Goal: Task Accomplishment & Management: Use online tool/utility

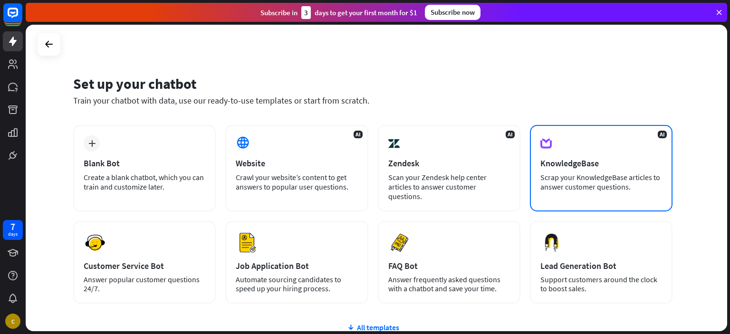
scroll to position [52, 0]
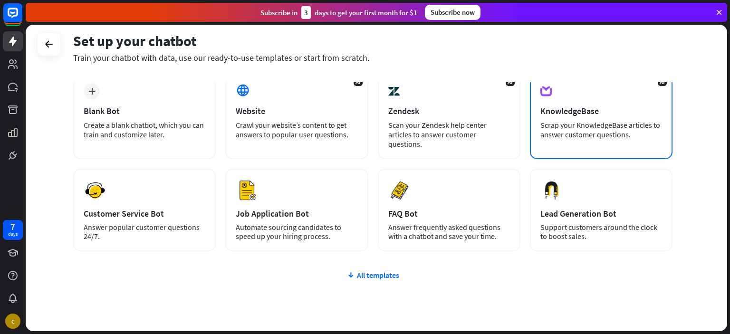
click at [581, 111] on div "KnowledgeBase" at bounding box center [602, 111] width 122 height 11
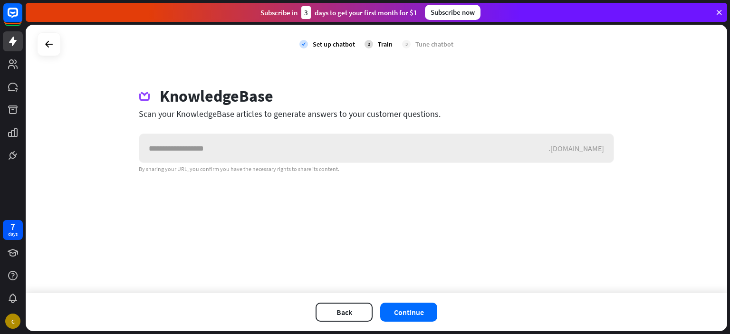
click at [333, 145] on input "text" at bounding box center [343, 148] width 409 height 29
click at [352, 308] on button "Back" at bounding box center [344, 312] width 57 height 19
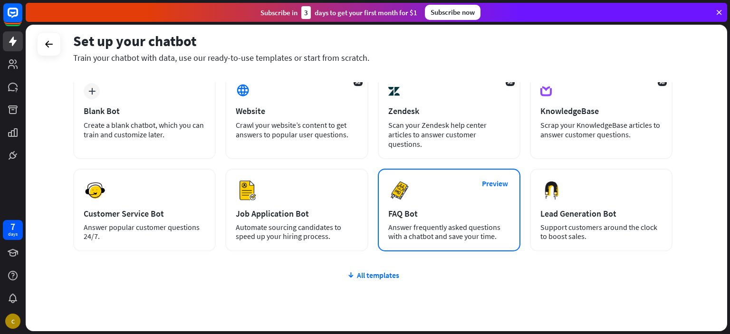
click at [415, 190] on div "Preview FAQ Bot [PERSON_NAME] frequently asked questions with a chatbot and sav…" at bounding box center [449, 210] width 143 height 83
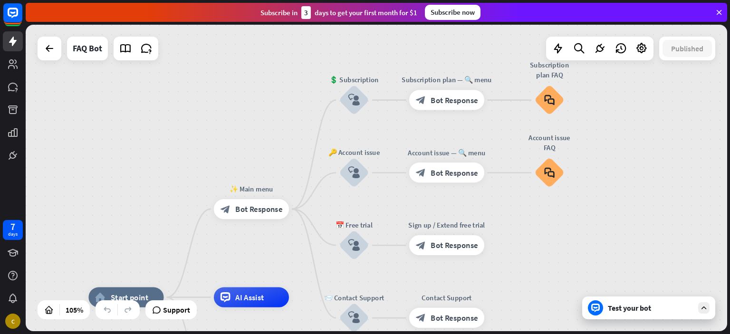
drag, startPoint x: 474, startPoint y: 99, endPoint x: 414, endPoint y: 204, distance: 121.0
click at [414, 204] on div "home_2 Start point ✨ Main menu block_bot_response Bot Response 💲 Subscription b…" at bounding box center [377, 178] width 702 height 307
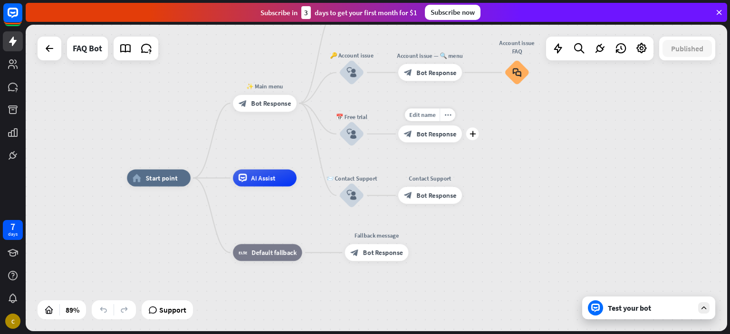
drag, startPoint x: 388, startPoint y: 213, endPoint x: 382, endPoint y: 117, distance: 96.2
click at [399, 126] on div "Edit name more_horiz plus Sign up / Extend free trial block_bot_response Bot Re…" at bounding box center [431, 134] width 64 height 17
drag, startPoint x: 334, startPoint y: 119, endPoint x: 324, endPoint y: 182, distance: 63.1
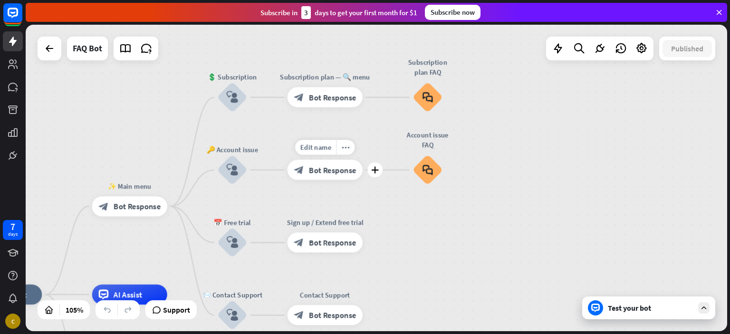
drag, startPoint x: 402, startPoint y: 92, endPoint x: 277, endPoint y: 195, distance: 161.9
click at [288, 180] on div "Edit name more_horiz plus Account issue — 🔍 menu block_bot_response Bot Response" at bounding box center [325, 170] width 75 height 20
click at [334, 170] on span "Bot Response" at bounding box center [332, 170] width 47 height 10
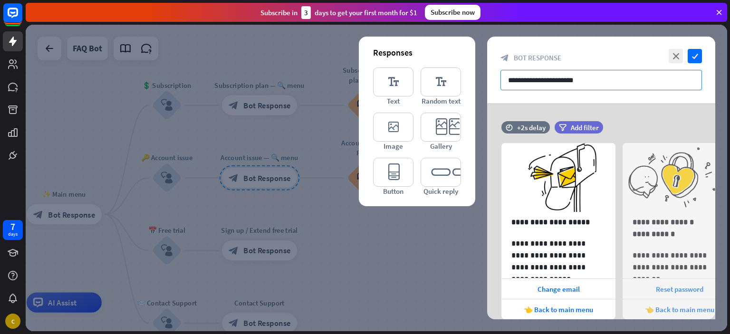
click at [592, 78] on input "**********" at bounding box center [602, 80] width 202 height 20
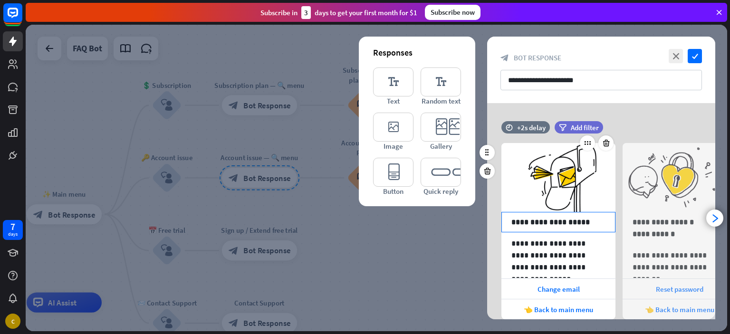
click at [587, 221] on p "**********" at bounding box center [559, 222] width 94 height 12
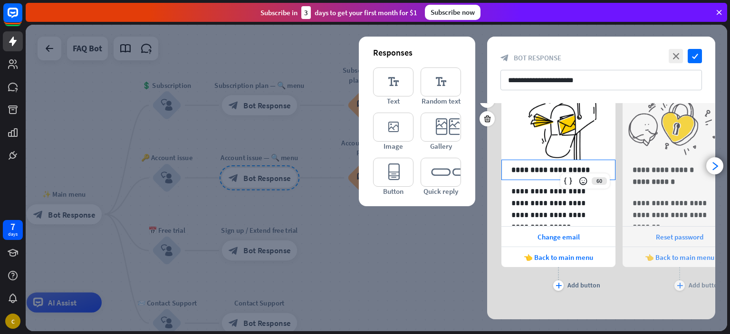
scroll to position [59, 0]
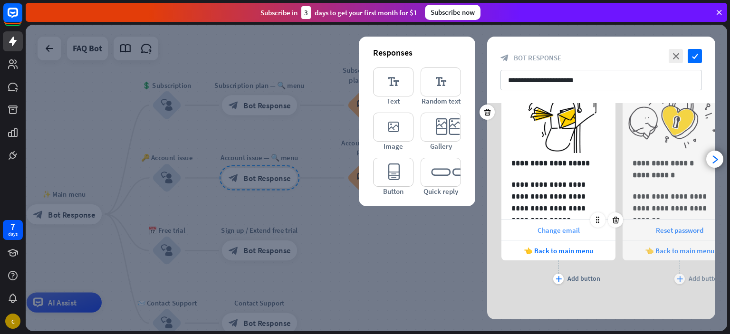
click at [568, 234] on span "Change email" at bounding box center [559, 230] width 42 height 9
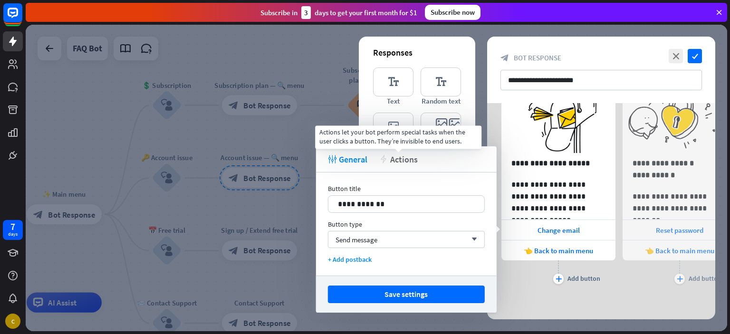
click at [402, 161] on span "Actions" at bounding box center [404, 159] width 28 height 11
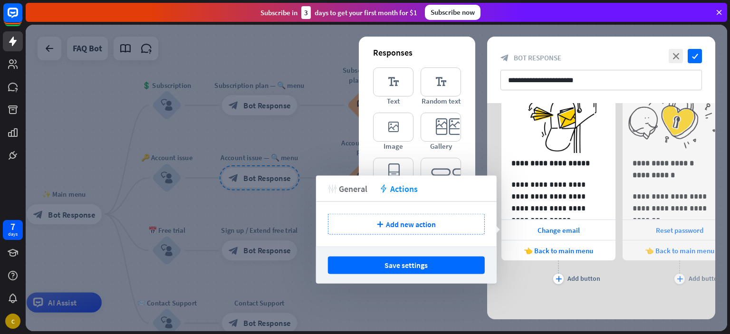
click at [348, 185] on span "General" at bounding box center [353, 188] width 29 height 11
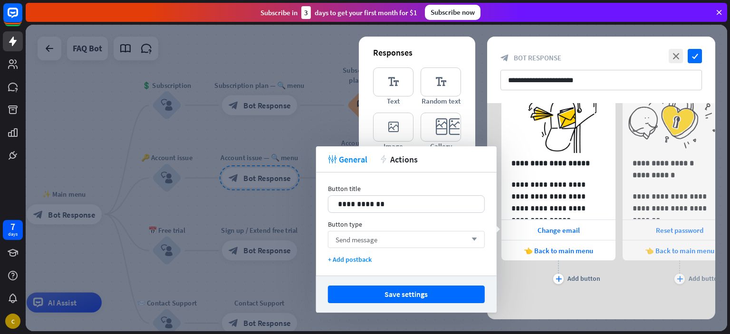
click at [397, 239] on div "Send message arrow_down" at bounding box center [406, 239] width 157 height 17
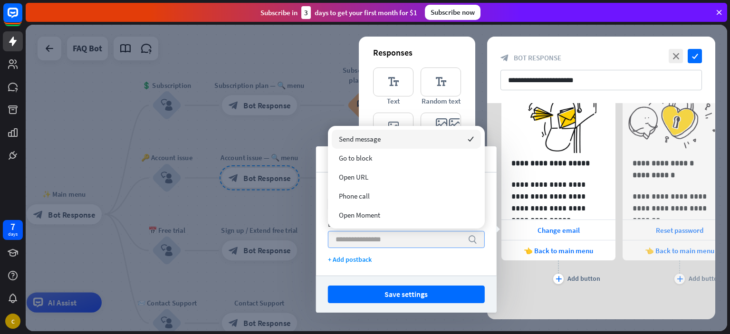
click at [397, 240] on input "search" at bounding box center [399, 240] width 127 height 16
click at [395, 251] on div "**********" at bounding box center [406, 224] width 181 height 103
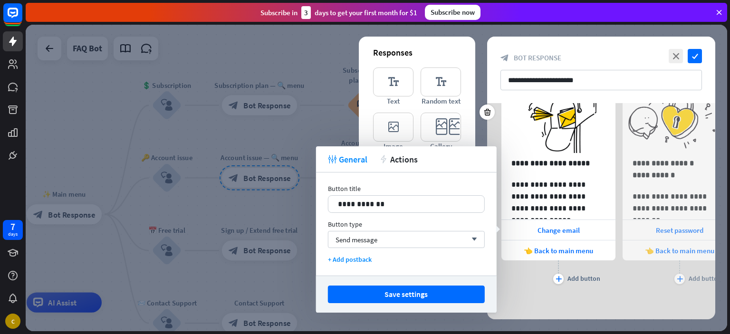
click at [588, 294] on div "**********" at bounding box center [601, 179] width 228 height 234
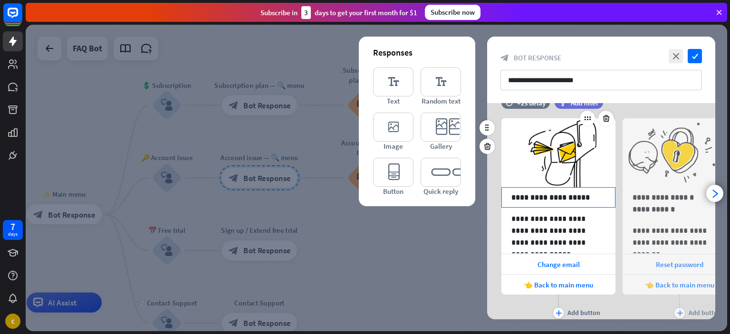
scroll to position [6, 0]
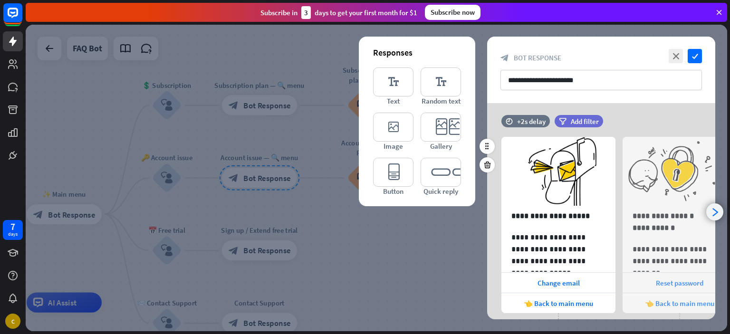
click at [719, 213] on icon "arrowhead_right" at bounding box center [715, 212] width 9 height 9
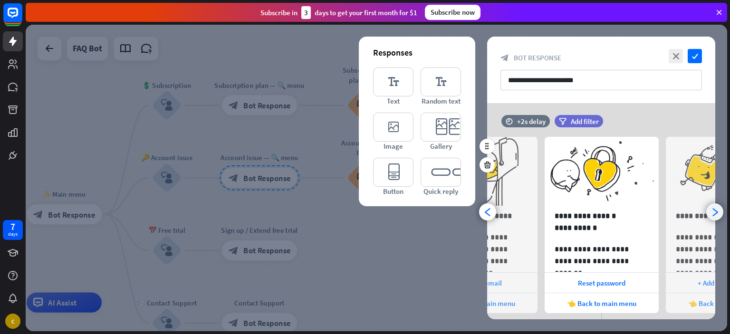
click at [719, 213] on icon "arrowhead_right" at bounding box center [715, 212] width 9 height 9
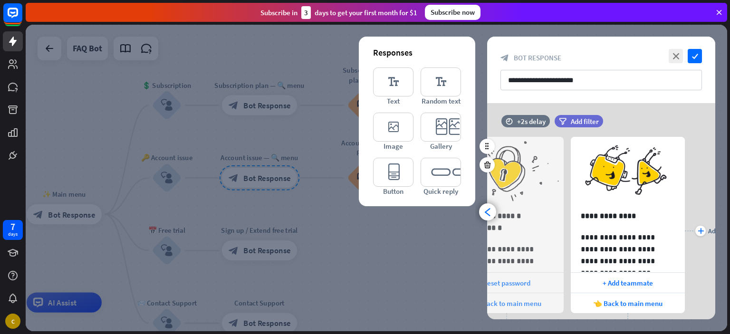
scroll to position [0, 200]
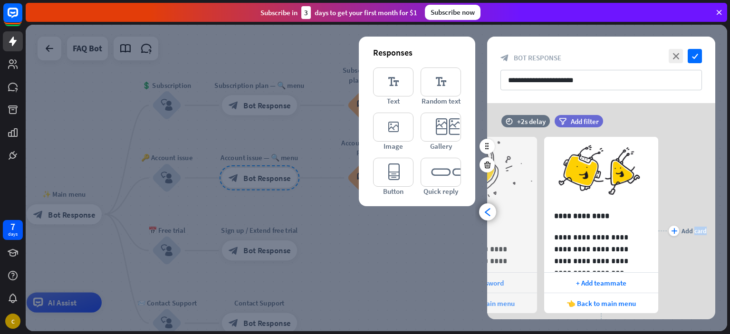
click at [719, 213] on div "**********" at bounding box center [602, 211] width 252 height 216
click at [537, 78] on input "**********" at bounding box center [602, 80] width 202 height 20
click at [586, 81] on input "**********" at bounding box center [602, 80] width 202 height 20
click at [486, 211] on icon "arrowhead_left" at bounding box center [488, 212] width 9 height 9
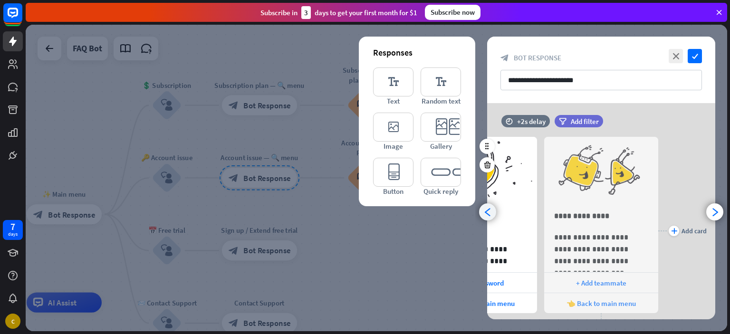
scroll to position [0, 78]
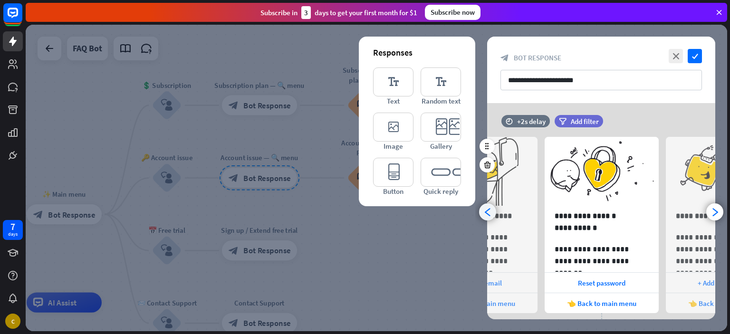
click at [486, 211] on icon "arrowhead_left" at bounding box center [488, 212] width 9 height 9
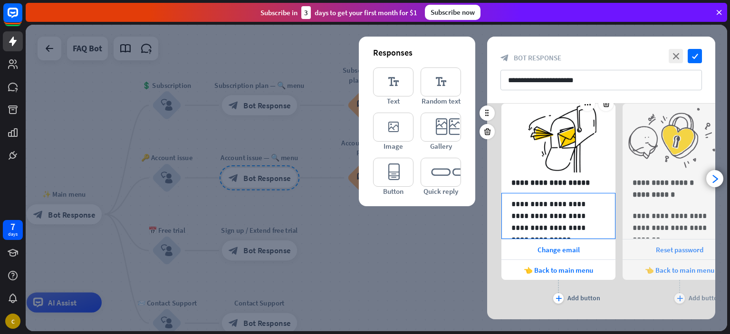
scroll to position [59, 0]
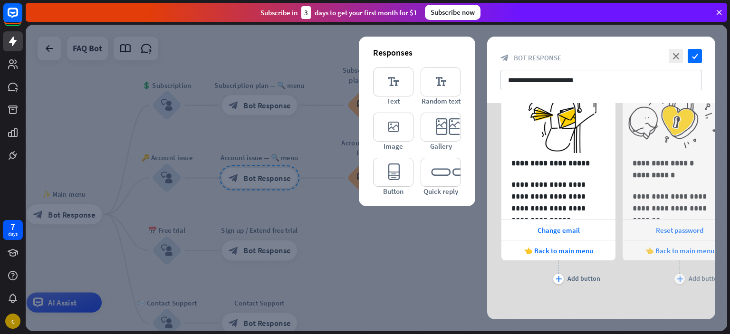
click at [424, 244] on div at bounding box center [377, 178] width 702 height 307
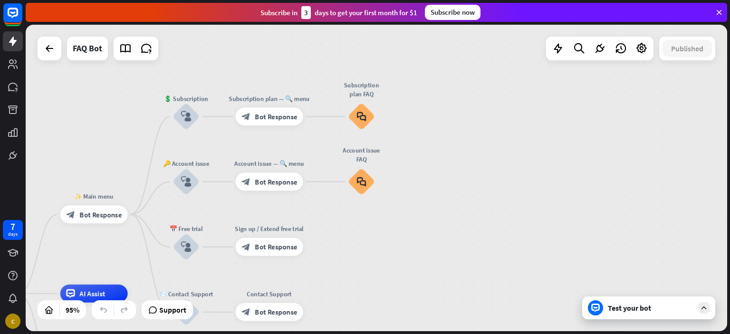
click at [639, 312] on div "Test your bot" at bounding box center [651, 308] width 86 height 10
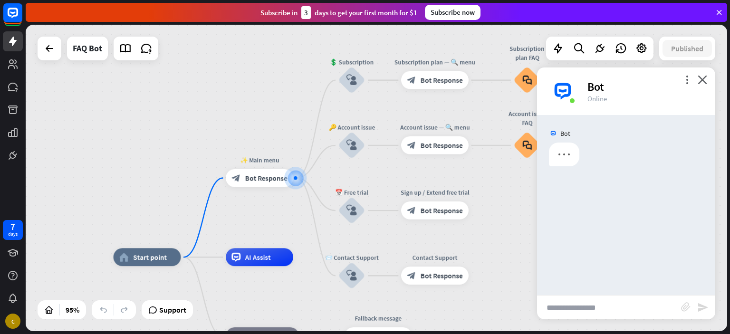
click at [605, 309] on input "text" at bounding box center [609, 308] width 144 height 24
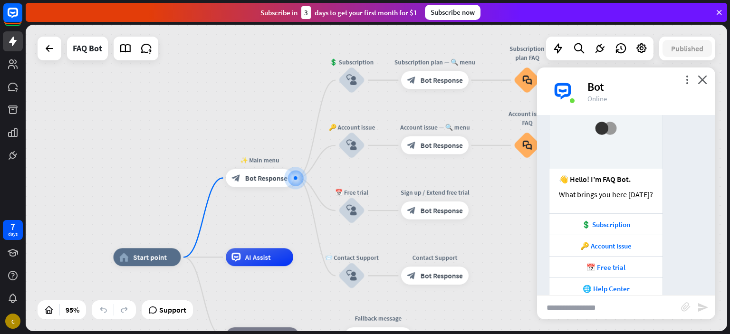
scroll to position [73, 0]
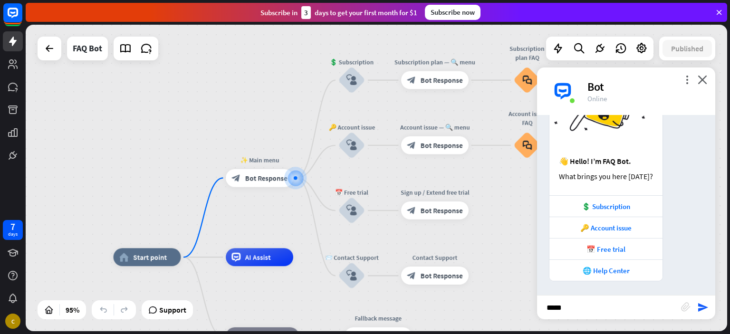
type input "******"
click at [619, 230] on div "🔑 Account issue" at bounding box center [607, 228] width 104 height 9
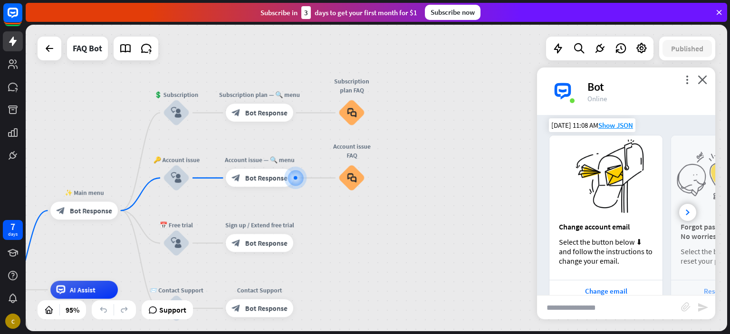
scroll to position [331, 0]
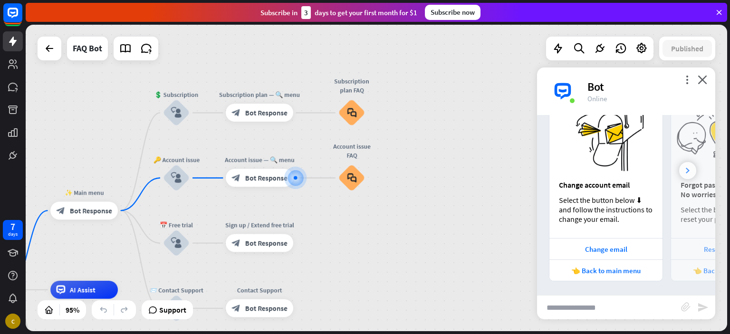
click at [685, 177] on div at bounding box center [688, 170] width 17 height 17
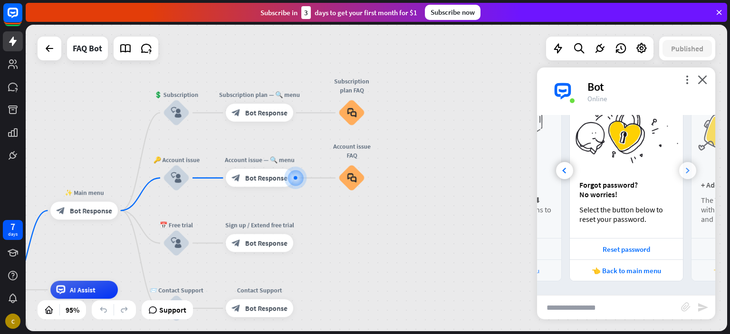
click at [685, 177] on div at bounding box center [688, 170] width 17 height 17
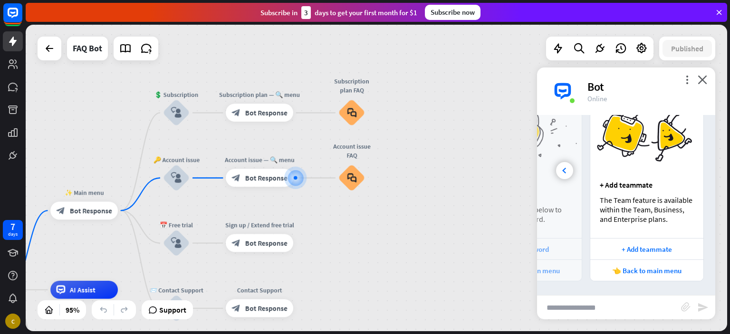
scroll to position [0, 203]
click at [619, 305] on input "text" at bounding box center [609, 308] width 144 height 24
type input "**********"
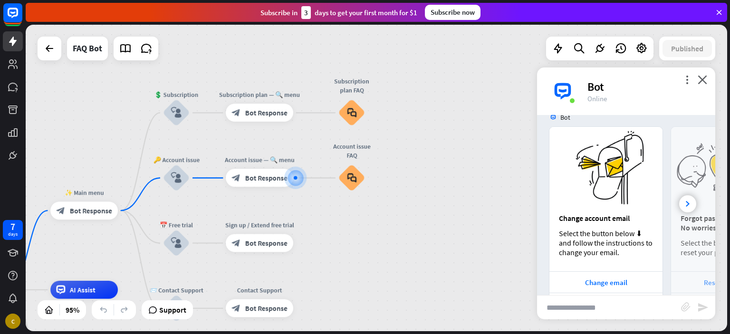
scroll to position [588, 0]
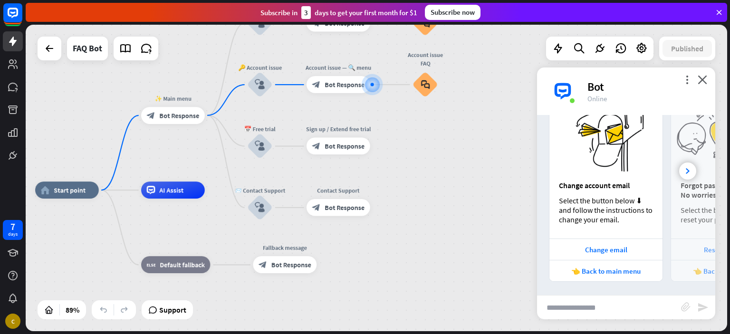
drag, startPoint x: 381, startPoint y: 268, endPoint x: 451, endPoint y: 172, distance: 118.8
click at [451, 172] on div "home_2 Start point ✨ Main menu block_bot_response Bot Response 💲 Subscription b…" at bounding box center [377, 178] width 702 height 307
click at [218, 117] on icon "plus" at bounding box center [215, 116] width 6 height 6
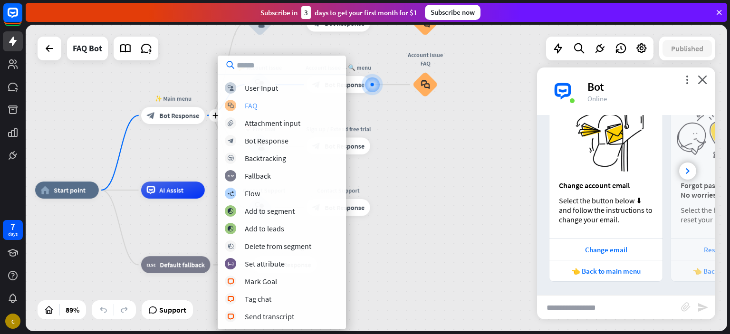
click at [253, 106] on div "FAQ" at bounding box center [251, 106] width 13 height 10
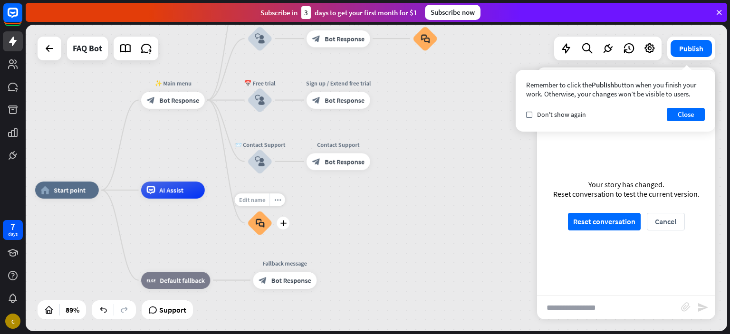
click at [258, 198] on span "Edit name" at bounding box center [252, 200] width 26 height 8
click at [265, 222] on div "block_faq" at bounding box center [260, 223] width 26 height 26
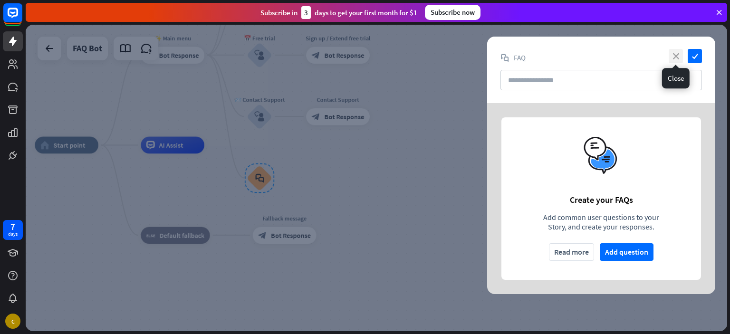
click at [672, 55] on icon "close" at bounding box center [676, 56] width 14 height 14
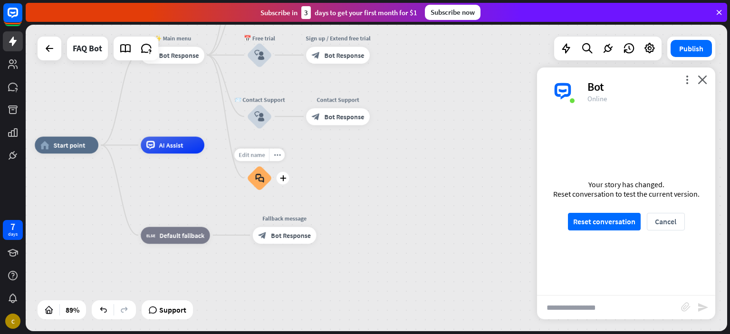
click at [256, 155] on span "Edit name" at bounding box center [252, 155] width 26 height 8
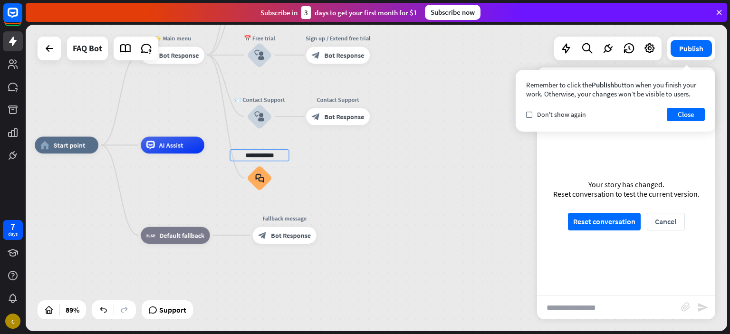
type input "**********"
click at [323, 181] on div "**********" at bounding box center [377, 178] width 702 height 307
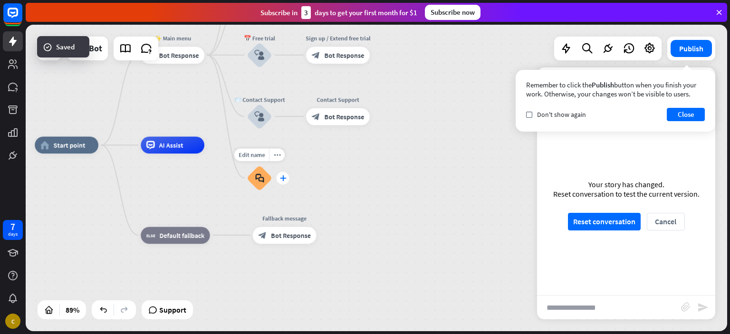
click at [280, 180] on div "plus" at bounding box center [283, 178] width 13 height 13
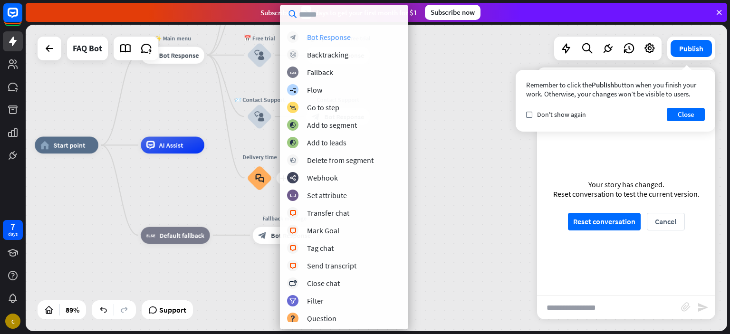
click at [341, 38] on div "Bot Response" at bounding box center [329, 37] width 44 height 10
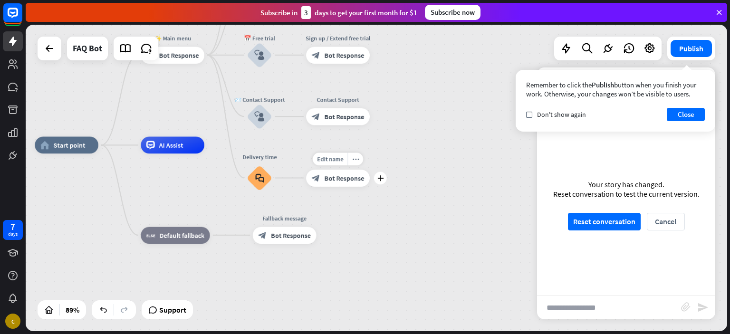
click at [335, 174] on span "Bot Response" at bounding box center [344, 178] width 40 height 9
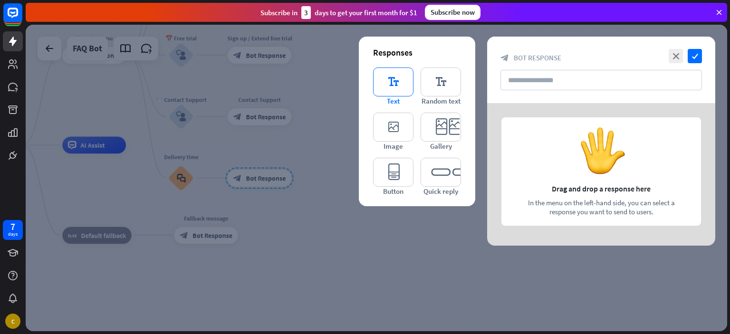
click at [391, 87] on icon "editor_text" at bounding box center [393, 82] width 40 height 29
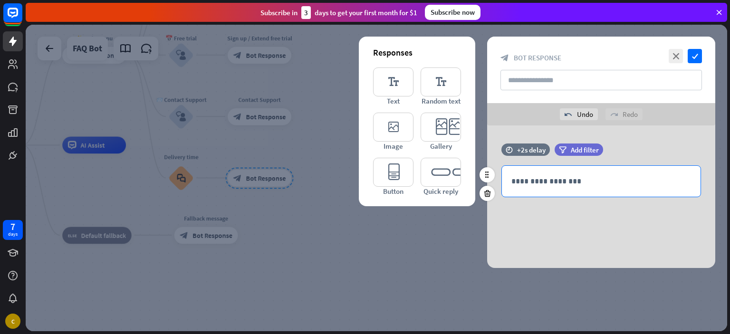
click at [554, 185] on p "**********" at bounding box center [602, 181] width 180 height 12
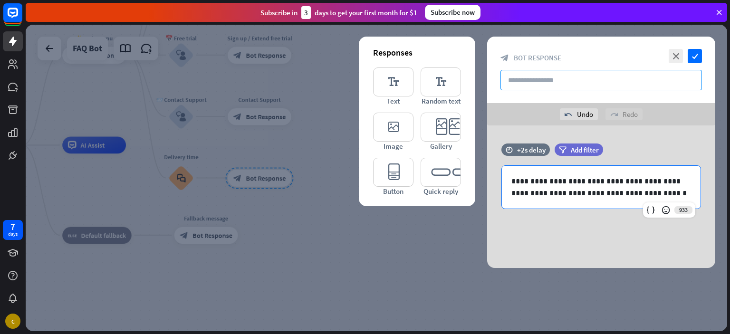
click at [556, 78] on input "text" at bounding box center [602, 80] width 202 height 20
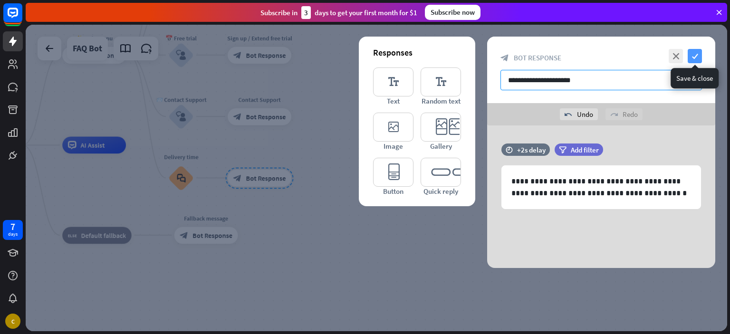
type input "**********"
click at [693, 58] on icon "check" at bounding box center [695, 56] width 14 height 14
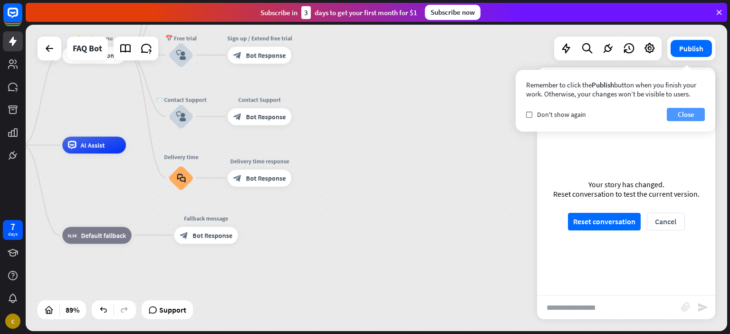
click at [689, 117] on button "Close" at bounding box center [686, 114] width 38 height 13
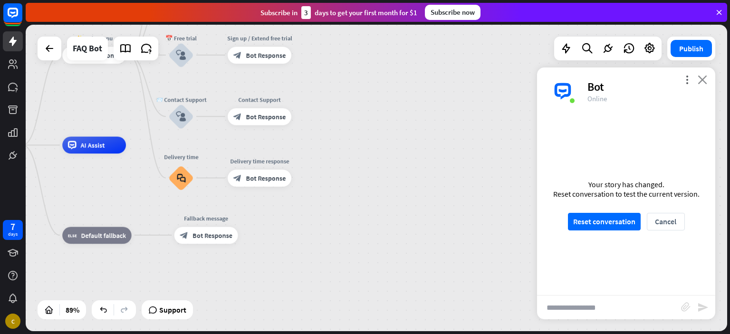
click at [704, 76] on icon "close" at bounding box center [703, 79] width 10 height 9
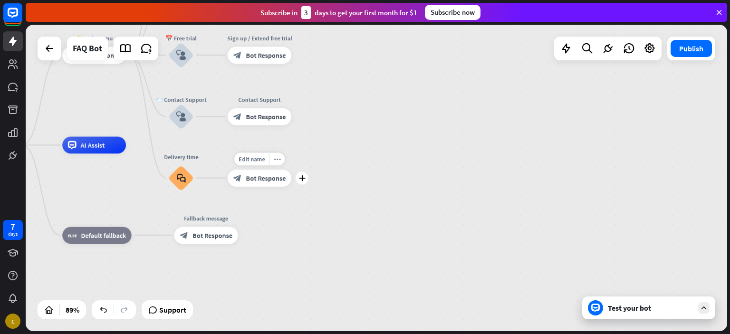
click at [259, 178] on span "Bot Response" at bounding box center [266, 178] width 40 height 9
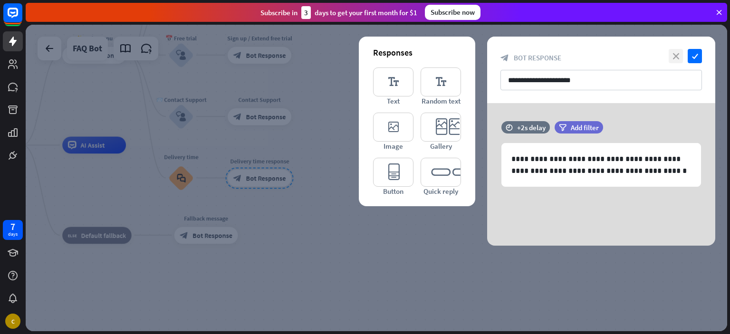
click at [673, 56] on icon "close" at bounding box center [676, 56] width 14 height 14
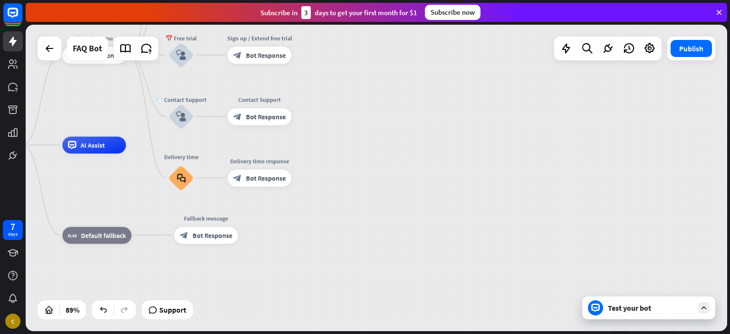
click at [271, 226] on div "home_2 Start point ✨ Main menu block_bot_response Bot Response 💲 Subscription b…" at bounding box center [269, 281] width 626 height 273
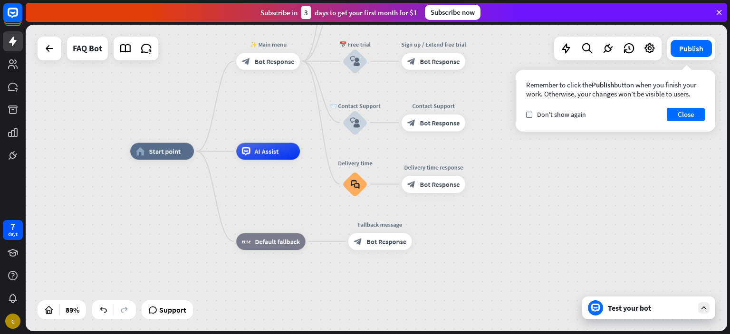
drag, startPoint x: 288, startPoint y: 227, endPoint x: 438, endPoint y: 234, distance: 149.9
click at [438, 234] on div "home_2 Start point ✨ Main menu block_bot_response Bot Response 💲 Subscription b…" at bounding box center [443, 287] width 626 height 273
click at [13, 16] on icon at bounding box center [12, 12] width 11 height 11
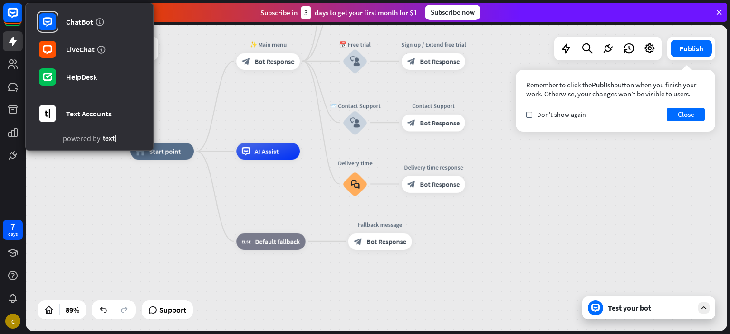
click at [396, 306] on div "home_2 Start point ✨ Main menu block_bot_response Bot Response 💲 Subscription b…" at bounding box center [443, 287] width 626 height 273
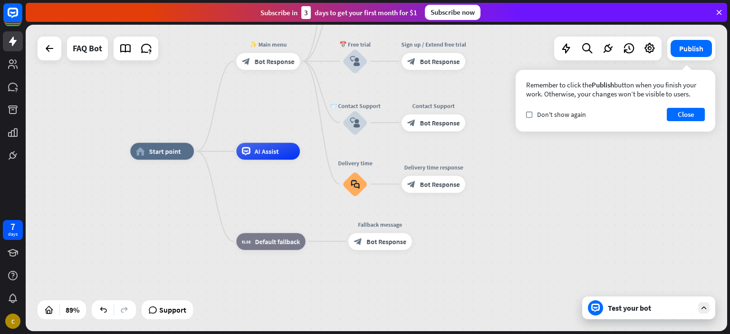
click at [631, 308] on div "Test your bot" at bounding box center [651, 308] width 86 height 10
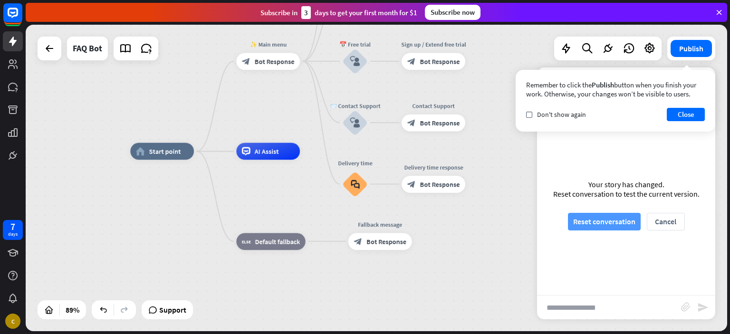
click at [603, 222] on button "Reset conversation" at bounding box center [604, 222] width 73 height 18
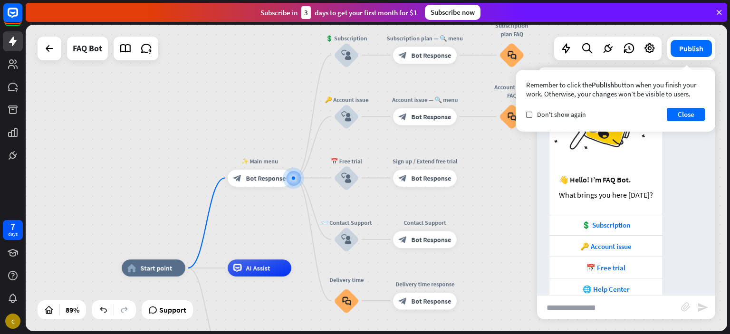
scroll to position [73, 0]
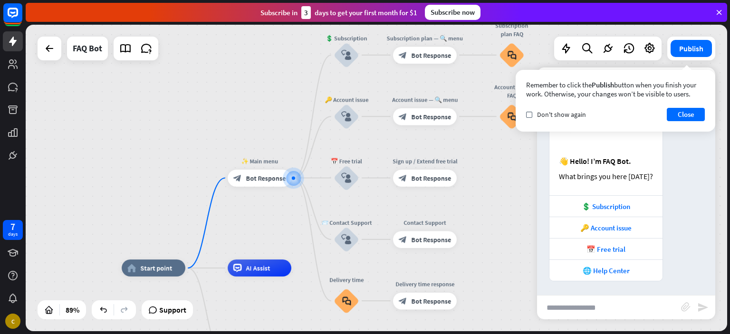
click at [612, 311] on input "text" at bounding box center [609, 308] width 144 height 24
type input "**********"
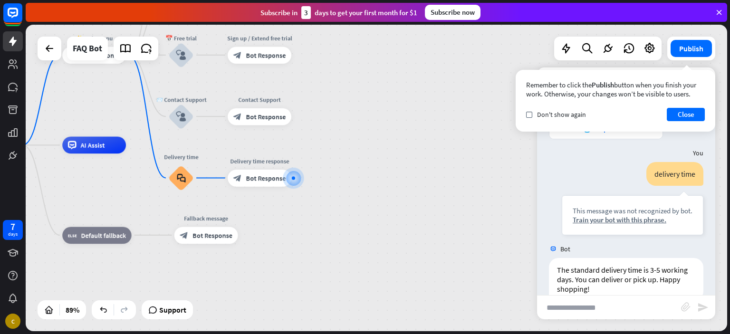
scroll to position [234, 0]
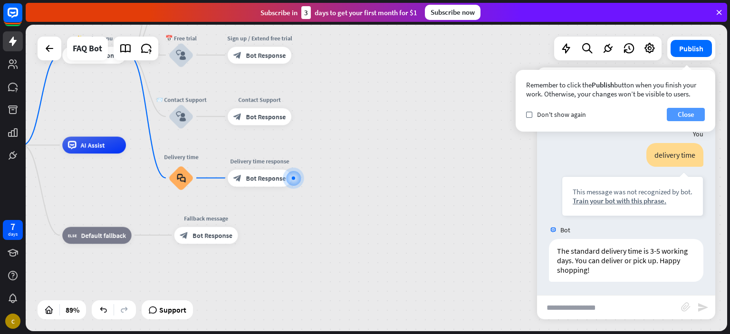
click at [680, 114] on button "Close" at bounding box center [686, 114] width 38 height 13
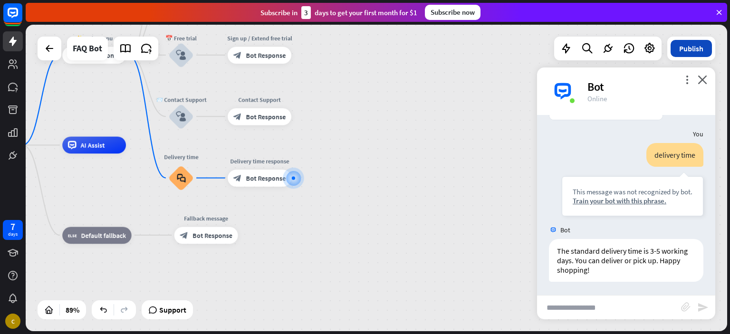
click at [688, 52] on button "Publish" at bounding box center [691, 48] width 41 height 17
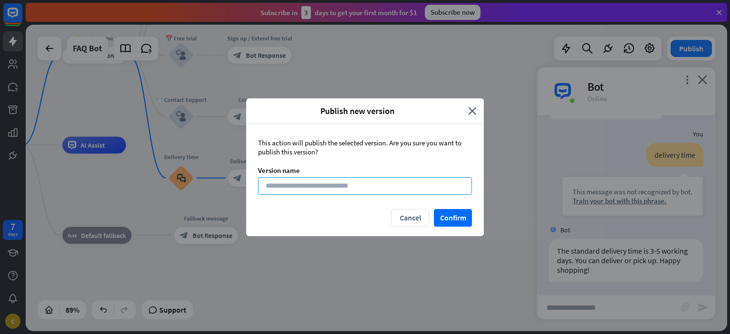
click at [401, 190] on input at bounding box center [365, 186] width 214 height 18
type input "**********"
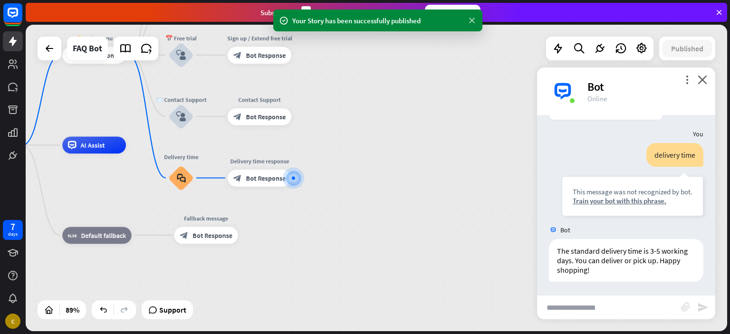
click at [474, 23] on icon at bounding box center [472, 21] width 10 height 10
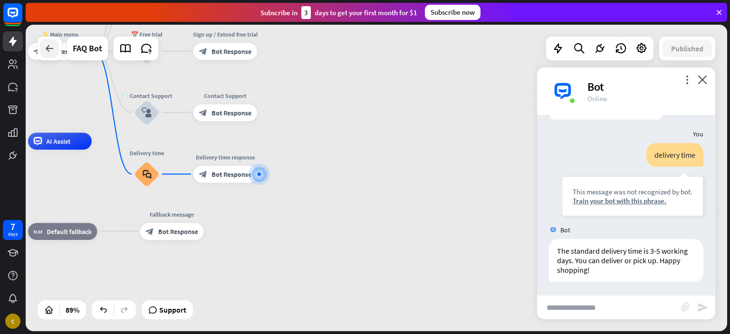
click at [45, 49] on icon at bounding box center [49, 48] width 11 height 11
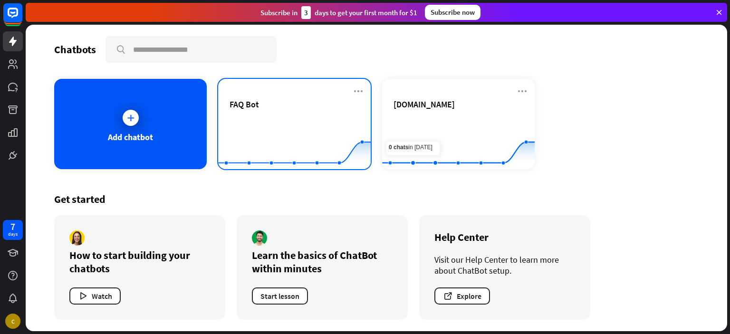
click at [366, 117] on rect at bounding box center [294, 146] width 153 height 59
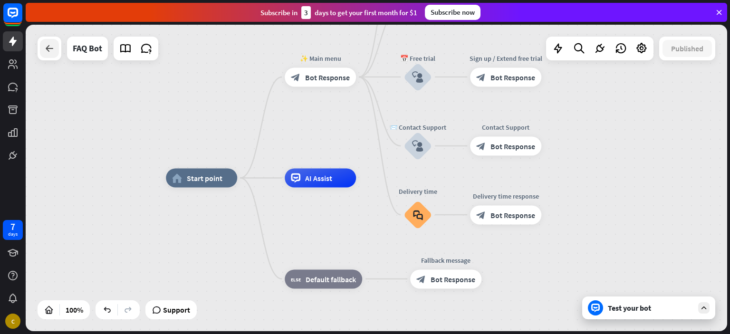
click at [51, 49] on icon at bounding box center [49, 48] width 11 height 11
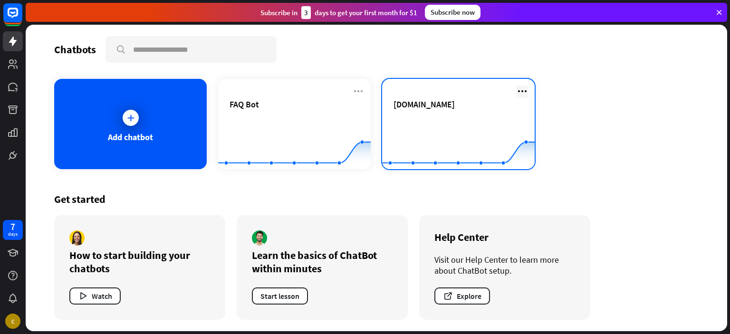
click at [525, 93] on icon at bounding box center [522, 91] width 11 height 11
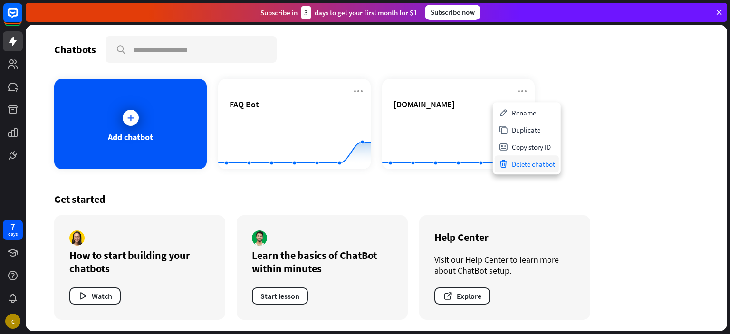
click at [527, 161] on div "Delete chatbot" at bounding box center [527, 164] width 64 height 17
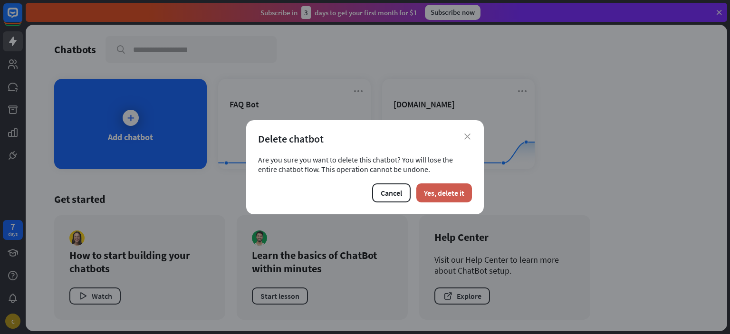
click at [445, 189] on button "Yes, delete it" at bounding box center [445, 193] width 56 height 19
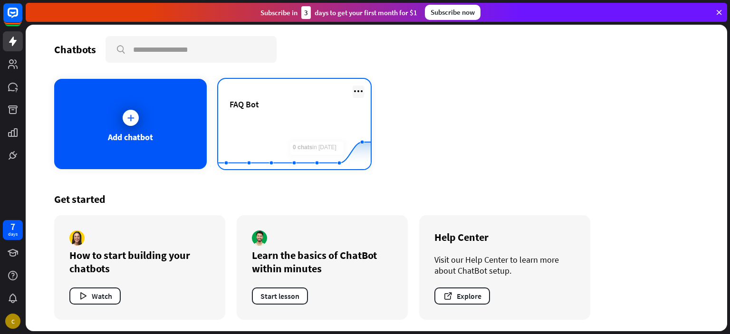
click at [357, 92] on icon at bounding box center [358, 91] width 11 height 11
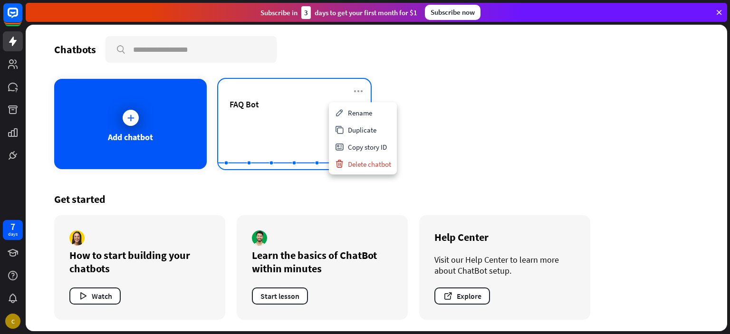
click at [310, 105] on div "FAQ Bot" at bounding box center [295, 104] width 130 height 11
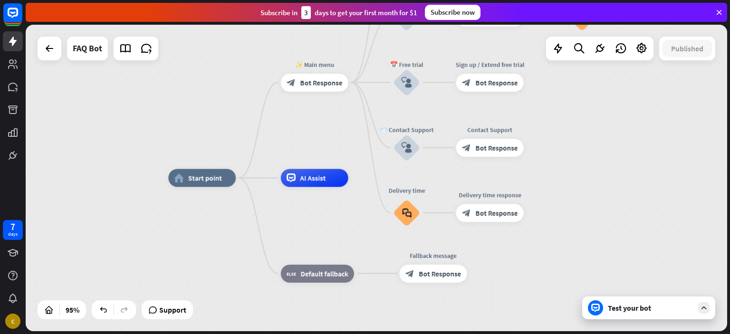
click at [627, 309] on div "Test your bot" at bounding box center [651, 308] width 86 height 10
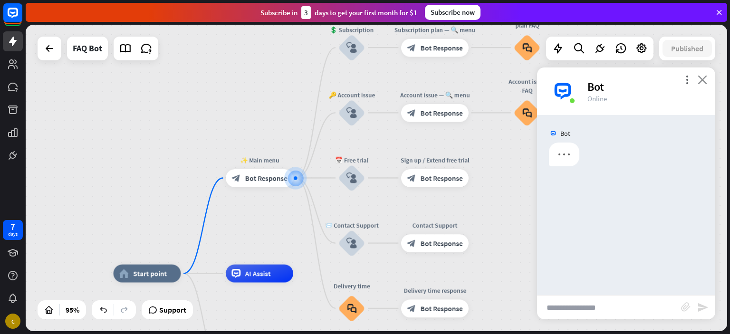
click at [702, 77] on icon "close" at bounding box center [703, 79] width 10 height 9
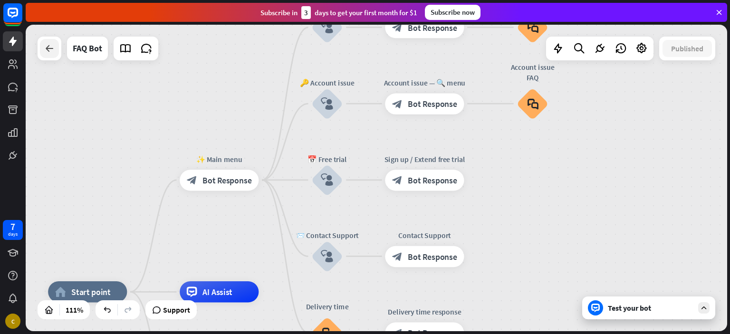
click at [51, 54] on icon at bounding box center [49, 48] width 11 height 11
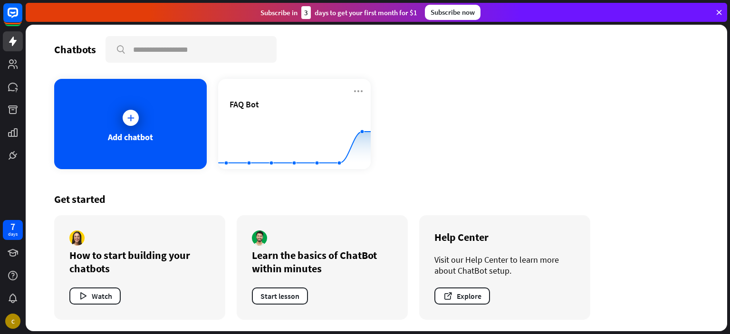
click at [721, 12] on icon at bounding box center [719, 12] width 9 height 9
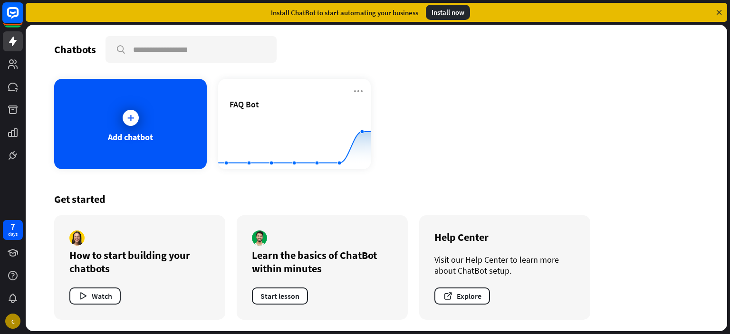
click at [18, 16] on icon at bounding box center [12, 12] width 11 height 11
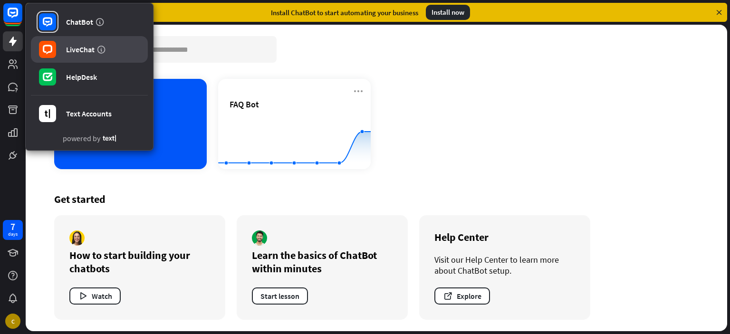
click at [49, 47] on icon at bounding box center [48, 50] width 10 height 10
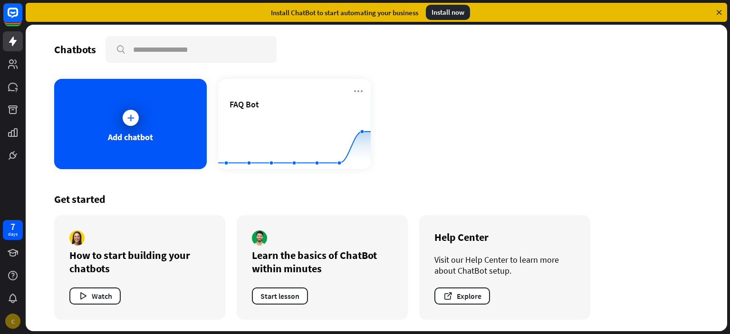
click at [15, 324] on div "C" at bounding box center [12, 321] width 15 height 15
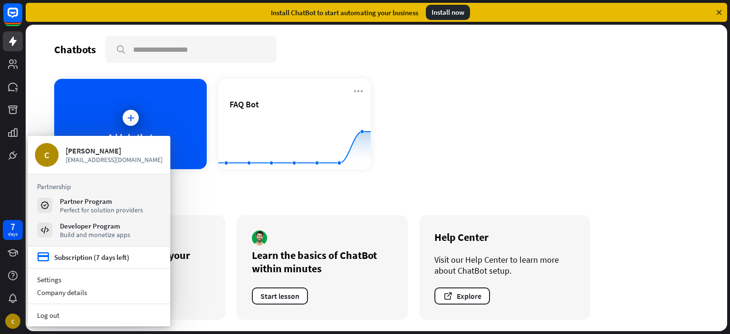
click at [507, 119] on div "Add chatbot FAQ Bot Created with Highcharts 10.1.0 0 2 4" at bounding box center [376, 124] width 645 height 90
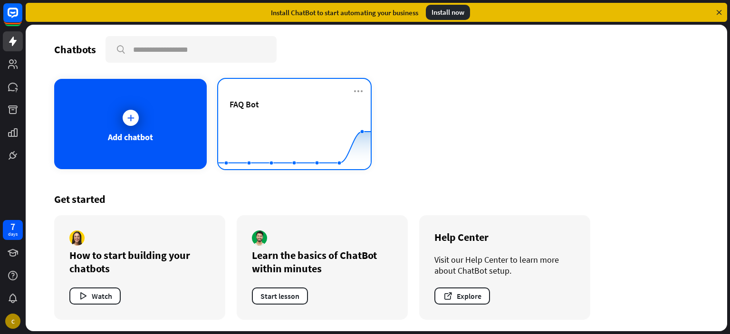
click at [274, 104] on div "FAQ Bot" at bounding box center [295, 104] width 130 height 11
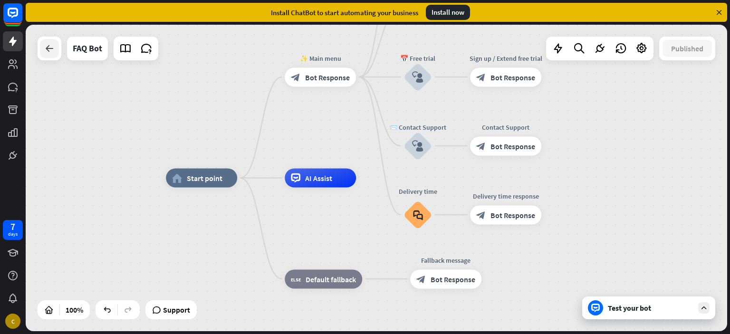
click at [52, 58] on div at bounding box center [49, 48] width 19 height 19
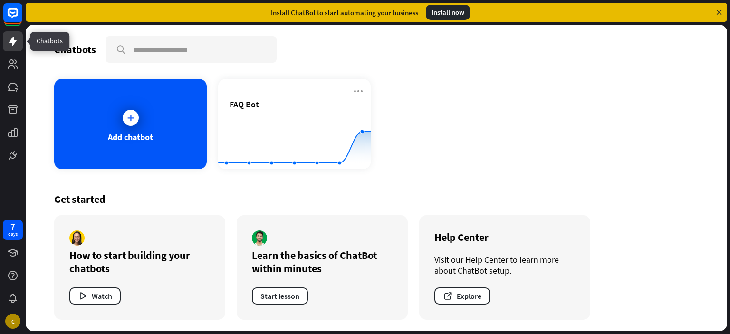
click at [12, 49] on link at bounding box center [13, 41] width 20 height 20
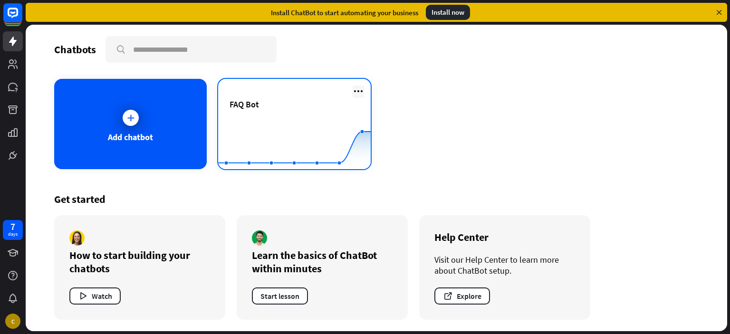
click at [363, 90] on icon at bounding box center [358, 91] width 11 height 11
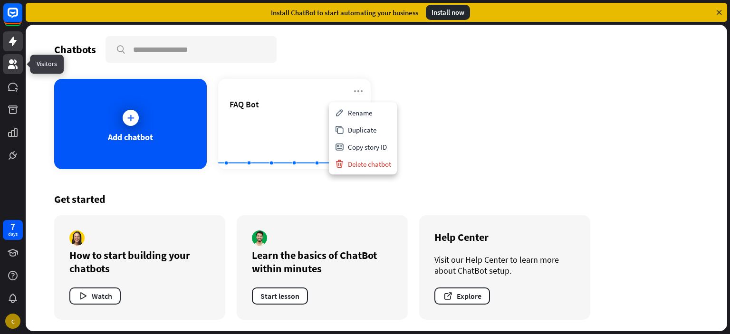
click at [10, 72] on link at bounding box center [13, 64] width 20 height 20
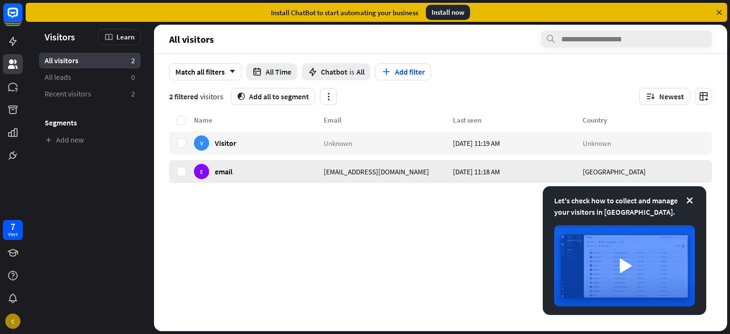
click at [253, 168] on div "E email" at bounding box center [259, 171] width 130 height 23
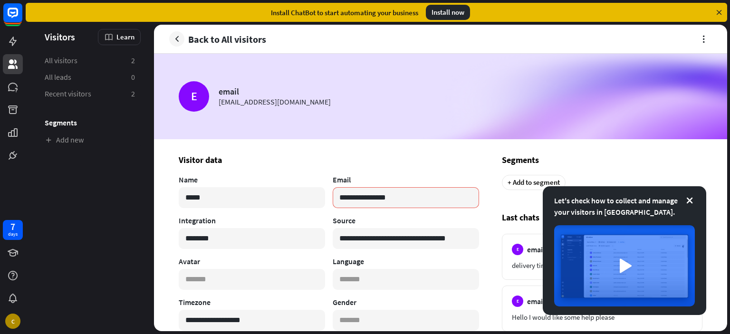
click at [684, 201] on div "Let's check how to collect and manage your visitors in [GEOGRAPHIC_DATA]." at bounding box center [625, 206] width 141 height 23
click at [690, 201] on icon at bounding box center [690, 201] width 10 height 10
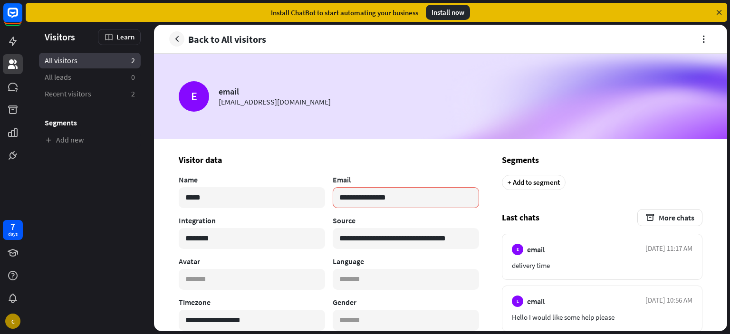
click at [98, 68] on link "All visitors 2" at bounding box center [90, 61] width 102 height 16
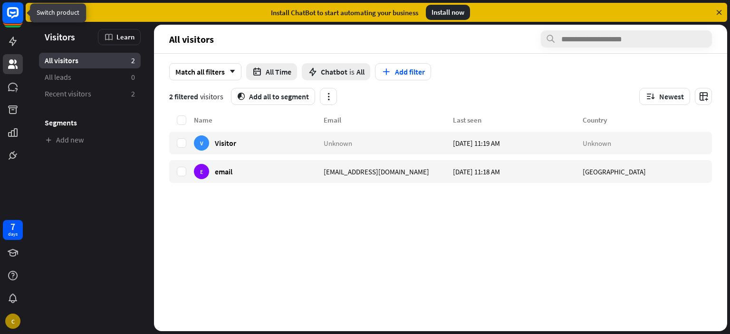
click at [17, 21] on rect at bounding box center [12, 12] width 21 height 21
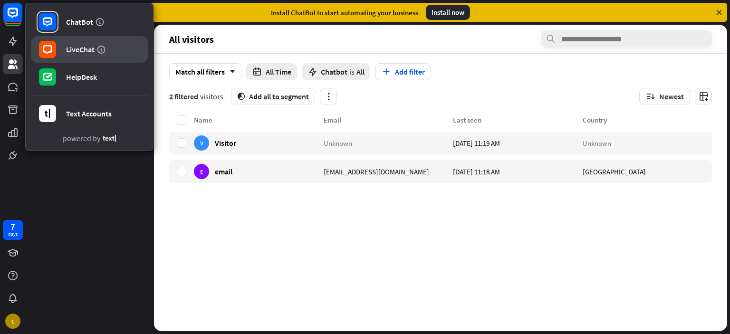
click at [77, 57] on link "LiveChat" at bounding box center [89, 49] width 117 height 27
